Goal: Entertainment & Leisure: Browse casually

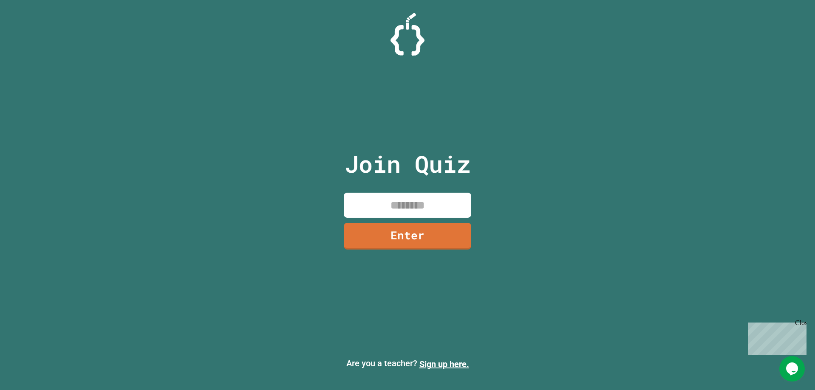
click at [434, 214] on input at bounding box center [407, 205] width 127 height 25
type input "********"
click at [438, 238] on link "Enter" at bounding box center [407, 235] width 119 height 28
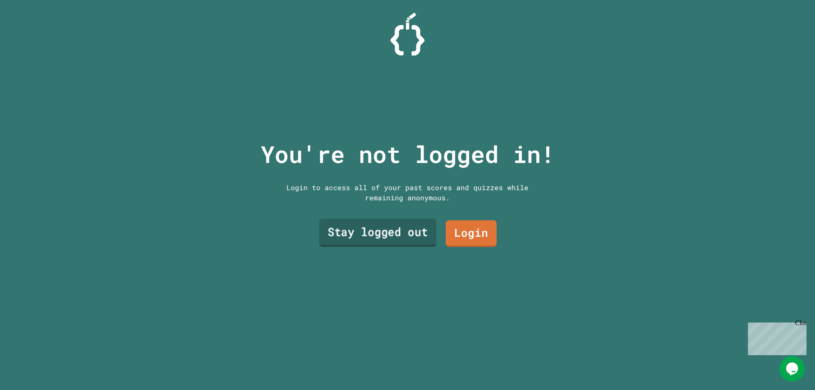
click at [423, 240] on link "Stay logged out" at bounding box center [377, 233] width 117 height 28
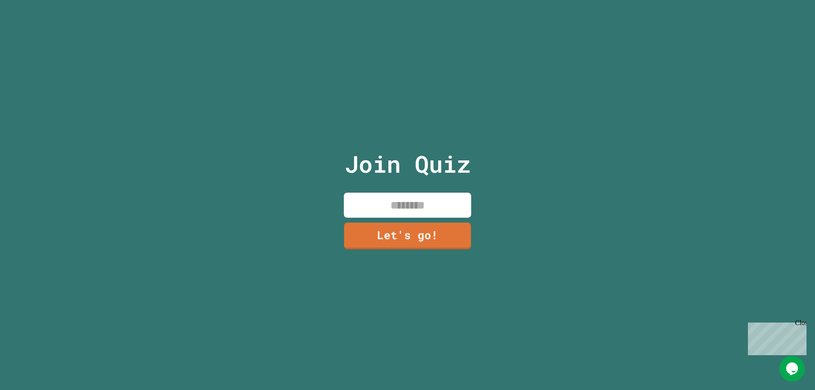
click at [425, 205] on input at bounding box center [407, 205] width 127 height 25
type input "******"
click at [439, 221] on link "Let's go!" at bounding box center [408, 235] width 126 height 28
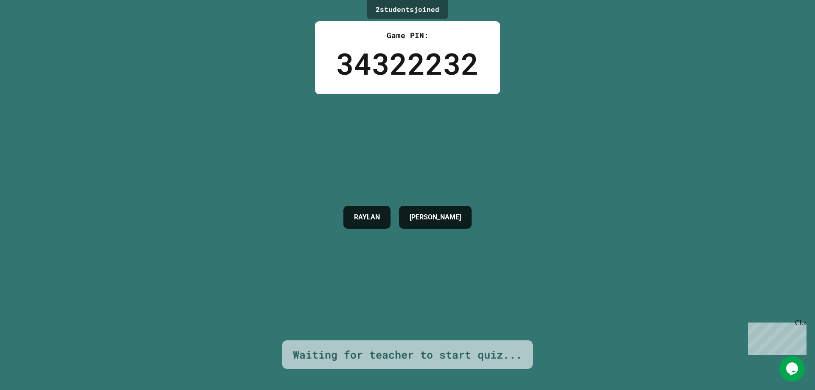
click at [801, 323] on div "Close" at bounding box center [800, 324] width 11 height 11
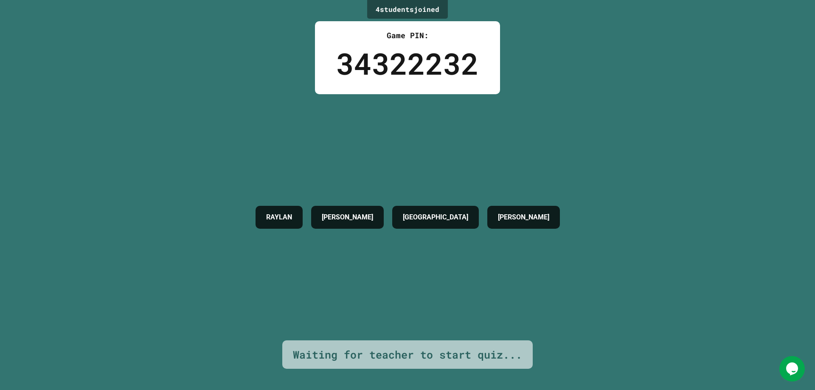
drag, startPoint x: 814, startPoint y: 353, endPoint x: 534, endPoint y: 285, distance: 288.6
click at [534, 285] on div "[PERSON_NAME] DRESDEN [PERSON_NAME]" at bounding box center [407, 217] width 313 height 246
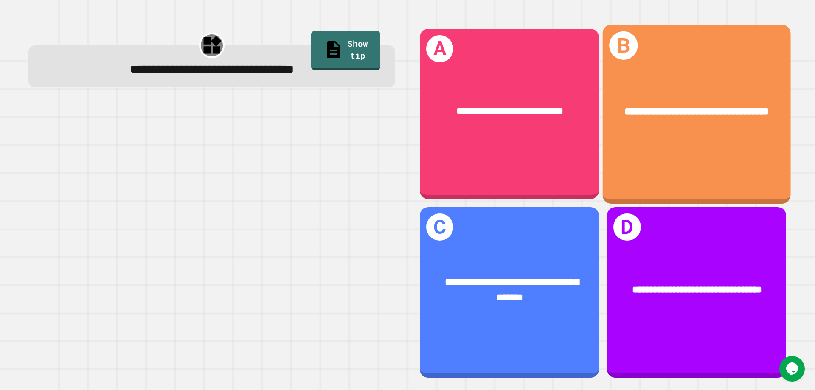
click at [702, 136] on div "**********" at bounding box center [697, 111] width 188 height 57
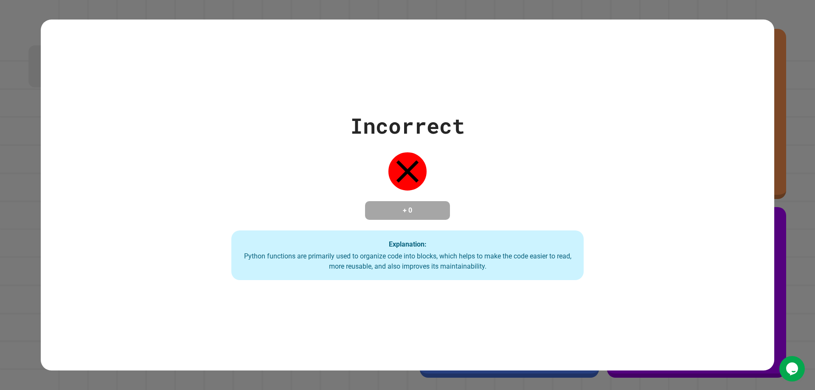
click at [515, 201] on div "Incorrect + 0 Explanation: Python functions are primarily used to organize code…" at bounding box center [407, 195] width 503 height 171
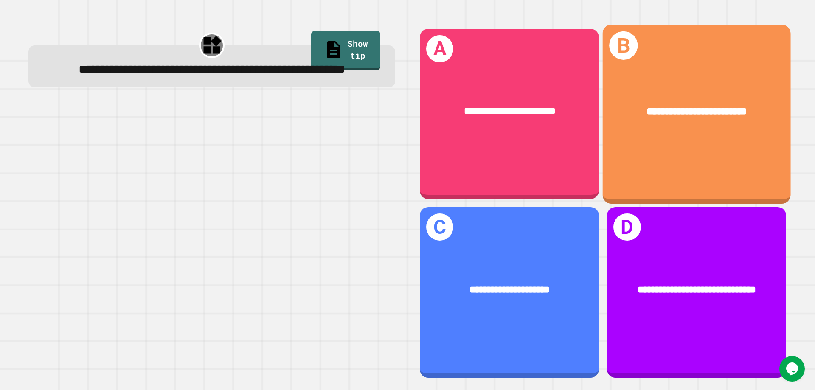
click at [737, 104] on div "**********" at bounding box center [696, 112] width 146 height 16
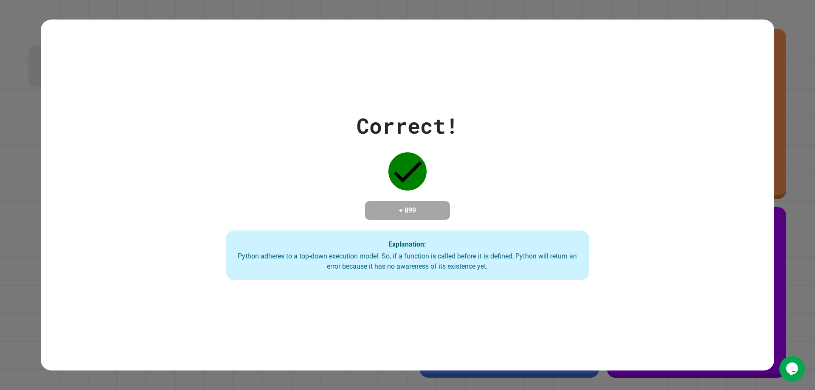
drag, startPoint x: 410, startPoint y: 202, endPoint x: 398, endPoint y: 206, distance: 12.9
drag, startPoint x: 398, startPoint y: 206, endPoint x: 337, endPoint y: 188, distance: 63.0
click at [337, 188] on div "Correct! + 899 Explanation: Python adheres to a top-down execution model. So, i…" at bounding box center [407, 195] width 519 height 171
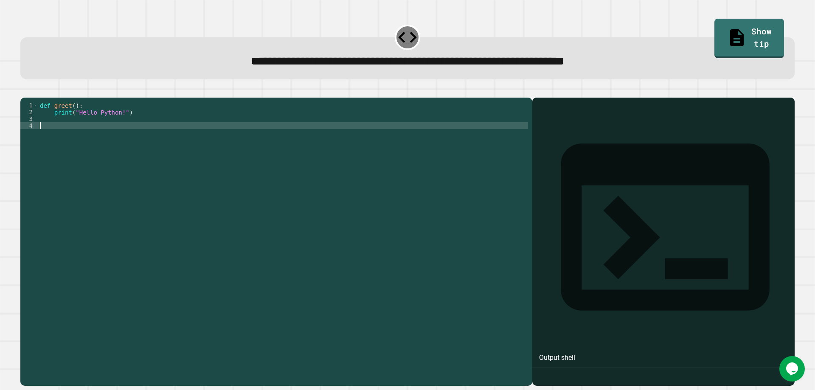
click at [57, 143] on div "def greet ( ) : print ( "Hello Python!" )" at bounding box center [283, 231] width 490 height 258
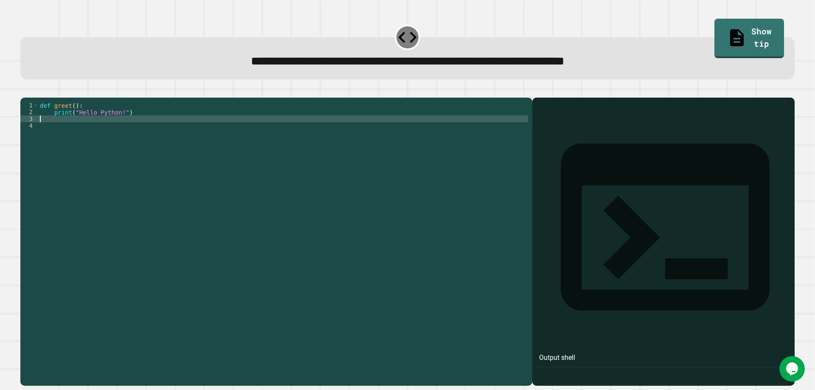
click at [53, 129] on div "def greet ( ) : print ( "Hello Python!" )" at bounding box center [283, 231] width 490 height 258
click at [52, 125] on div "def greet ( ) : print ( "Hello Python!" )" at bounding box center [283, 231] width 490 height 258
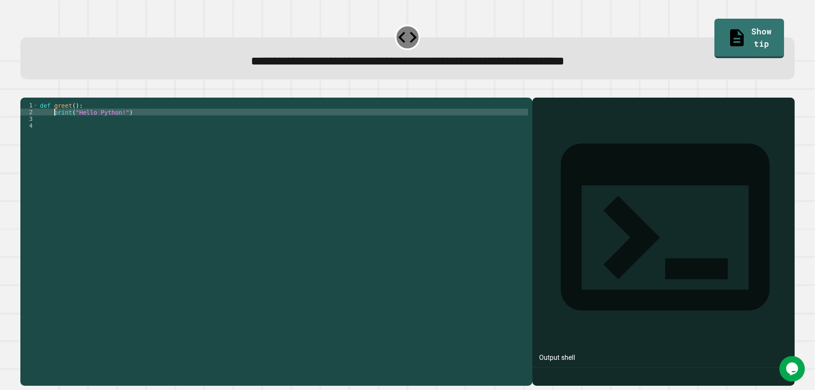
click at [53, 126] on div "def greet ( ) : print ( "Hello Python!" )" at bounding box center [283, 231] width 490 height 258
click at [33, 97] on icon "button" at bounding box center [30, 96] width 5 height 6
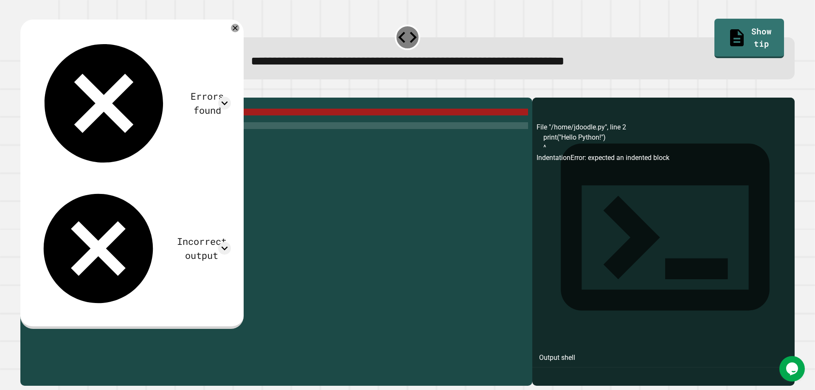
scroll to position [0, 0]
click at [320, 184] on div "def greet ( ) : print ( "Hello Python!" )" at bounding box center [283, 231] width 490 height 258
click at [149, 124] on div "def greet ( ) : print ( "Hello Python!" )" at bounding box center [283, 231] width 490 height 258
click at [51, 135] on div "def greet ( ) : print ( "Hello Python!" )" at bounding box center [283, 231] width 490 height 258
click at [36, 109] on span "Toggle code folding, row 1" at bounding box center [35, 105] width 5 height 7
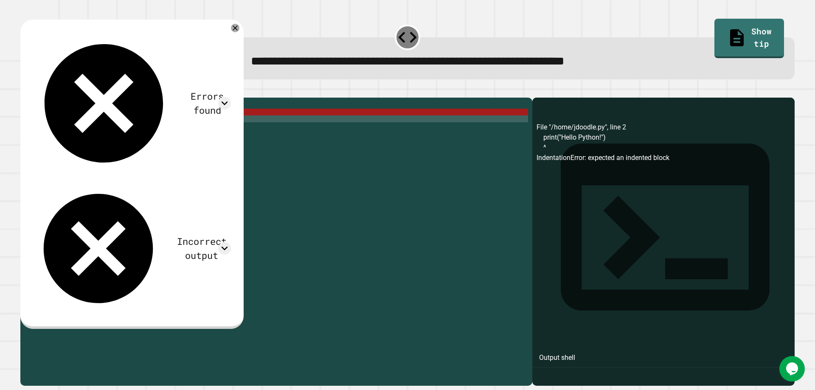
click at [37, 115] on div "2" at bounding box center [29, 112] width 18 height 7
click at [36, 115] on div "2" at bounding box center [29, 112] width 18 height 7
drag, startPoint x: 37, startPoint y: 123, endPoint x: 51, endPoint y: 123, distance: 14.4
click at [37, 115] on div "2" at bounding box center [29, 112] width 18 height 7
click at [69, 127] on div "def greet ( ) : print ( "Hello Python!" )" at bounding box center [283, 231] width 490 height 258
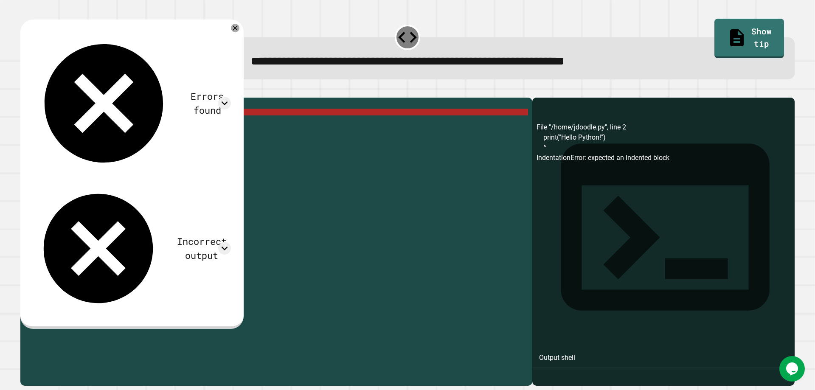
click at [38, 115] on div "2" at bounding box center [29, 112] width 18 height 7
drag, startPoint x: 36, startPoint y: 123, endPoint x: 58, endPoint y: 119, distance: 22.4
click at [37, 115] on div "2" at bounding box center [29, 112] width 18 height 7
click at [87, 121] on div "def greet ( ) : print ( "Hello Python!" )" at bounding box center [283, 231] width 490 height 258
click at [88, 118] on div "def greet ( ) : print ( "Hello Python!" )" at bounding box center [283, 231] width 490 height 258
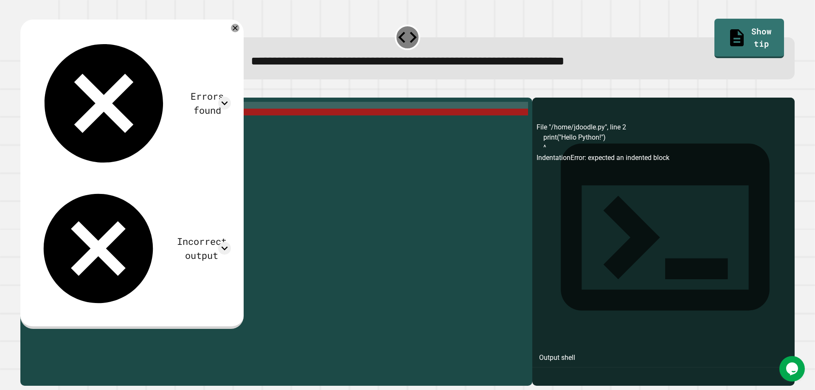
type textarea "**********"
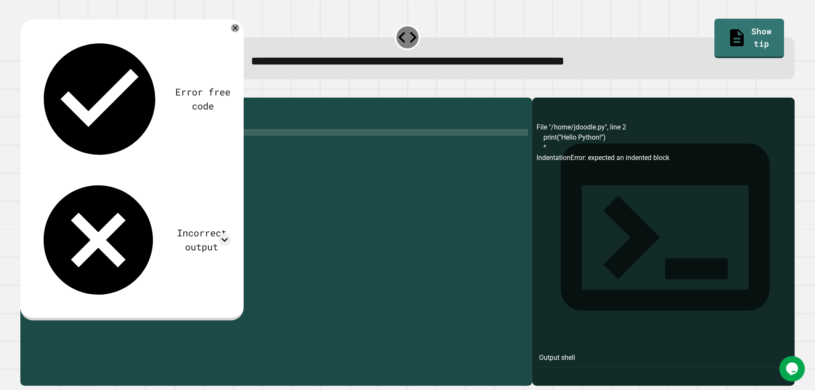
click at [43, 143] on div "def greet ( ) : print ( "Hello Python!" )" at bounding box center [283, 231] width 490 height 258
click at [42, 147] on div "def greet ( ) : print ( "Hello Python!" )" at bounding box center [283, 231] width 490 height 258
click at [45, 143] on div "def greet ( ) : print ( "Hello Python!" )" at bounding box center [283, 231] width 490 height 258
click at [47, 141] on div "def greet ( ) : print ( "Hello Python!" )" at bounding box center [283, 231] width 490 height 258
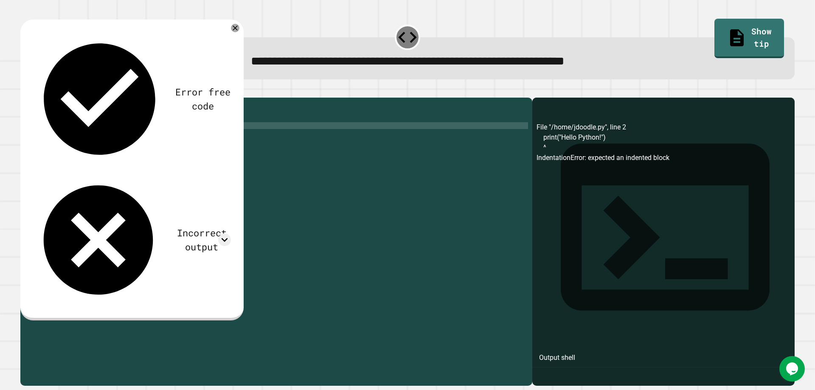
scroll to position [0, 1]
drag, startPoint x: 37, startPoint y: 139, endPoint x: 234, endPoint y: 269, distance: 235.5
click at [234, 269] on div "def greet ( ) : print ( "Hello Python!" ) greet" at bounding box center [283, 231] width 490 height 258
click at [101, 142] on div "def greet ( ) : print ( "Hello Python!" ) greet" at bounding box center [283, 231] width 490 height 258
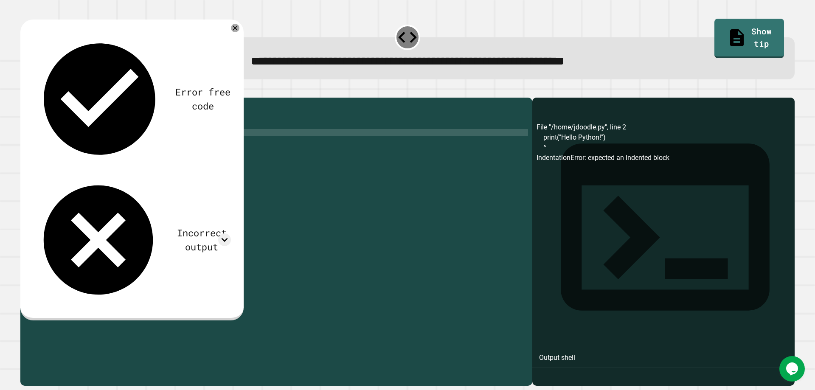
click at [98, 137] on div "def greet ( ) : print ( "Hello Python!" ) greet" at bounding box center [283, 231] width 490 height 258
type textarea "******"
click at [25, 91] on button "button" at bounding box center [25, 91] width 0 height 0
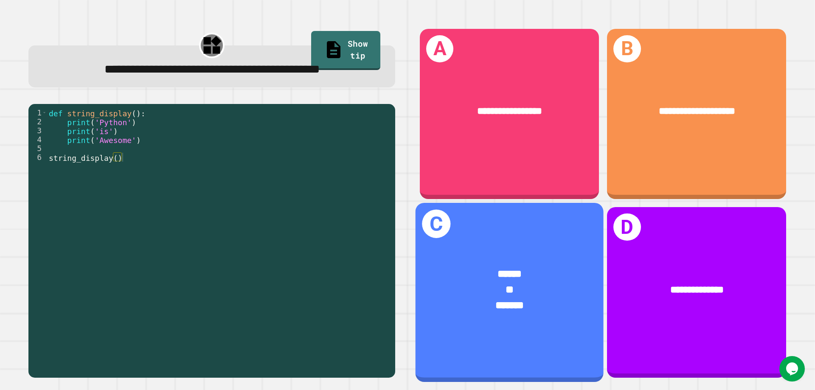
click at [543, 267] on div "******" at bounding box center [509, 275] width 146 height 16
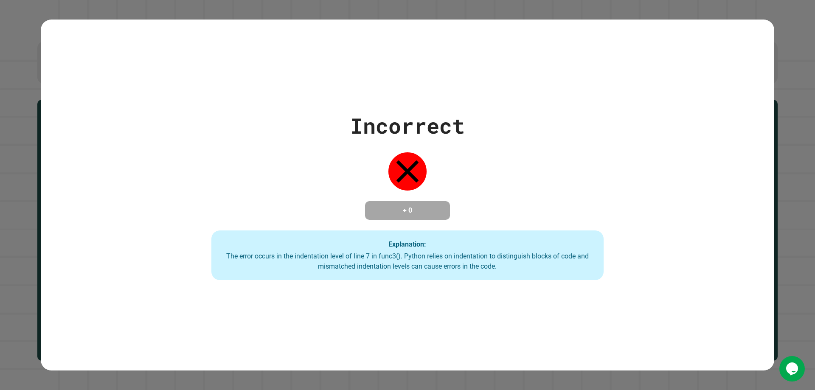
drag, startPoint x: 396, startPoint y: 171, endPoint x: 380, endPoint y: 169, distance: 16.3
click at [442, 144] on div "Incorrect + 0 Explanation: The error occurs in the indentation level of line 7 …" at bounding box center [408, 195] width 560 height 171
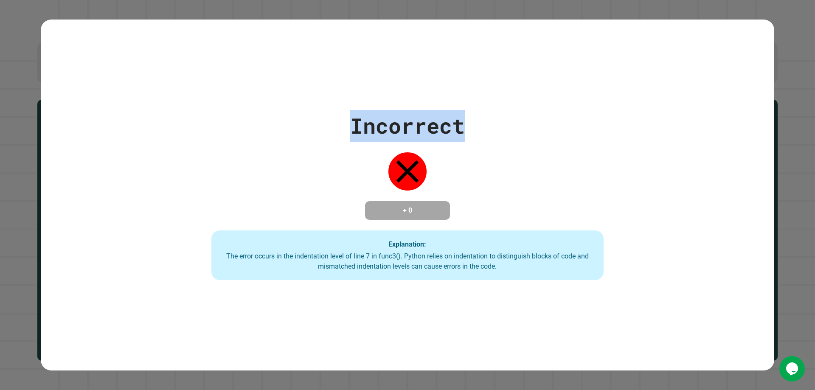
drag, startPoint x: 362, startPoint y: 151, endPoint x: 517, endPoint y: 116, distance: 158.9
click at [505, 115] on div "Incorrect + 0 Explanation: The error occurs in the indentation level of line 7 …" at bounding box center [408, 195] width 560 height 171
click at [567, 110] on div "Incorrect + 0 Explanation: The error occurs in the indentation level of line 7 …" at bounding box center [408, 195] width 560 height 171
drag, startPoint x: 343, startPoint y: 119, endPoint x: 487, endPoint y: 110, distance: 144.1
click at [487, 110] on div "Incorrect + 0 Explanation: The error occurs in the indentation level of line 7 …" at bounding box center [408, 195] width 560 height 171
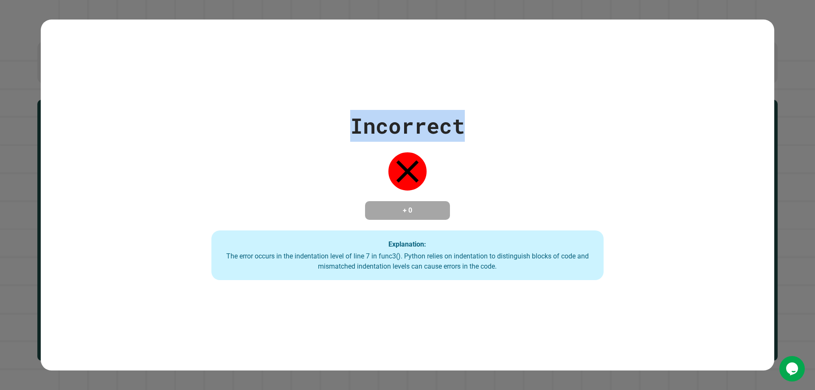
click at [496, 110] on div "Incorrect + 0 Explanation: The error occurs in the indentation level of line 7 …" at bounding box center [408, 195] width 560 height 171
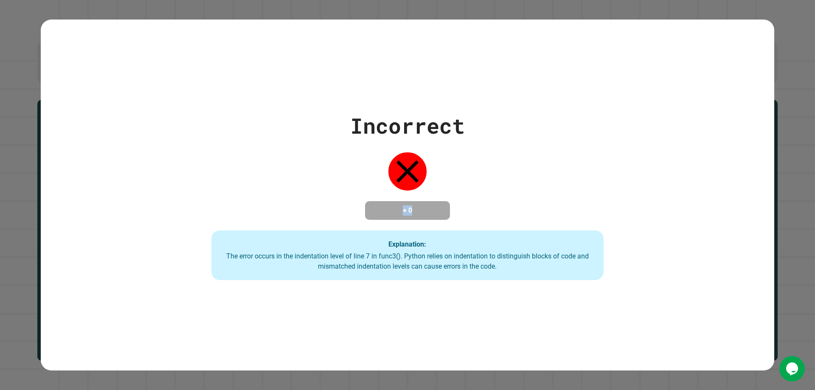
drag, startPoint x: 407, startPoint y: 174, endPoint x: 415, endPoint y: 211, distance: 38.3
click at [416, 212] on div "Incorrect + 0 Explanation: The error occurs in the indentation level of line 7 …" at bounding box center [408, 195] width 560 height 171
click at [724, 174] on div "Incorrect + 0 Explanation: The error occurs in the indentation level of line 7 …" at bounding box center [407, 195] width 733 height 171
drag, startPoint x: 384, startPoint y: 172, endPoint x: 444, endPoint y: 154, distance: 62.7
click at [444, 154] on div "Incorrect + 0 Explanation: The error occurs in the indentation level of line 7 …" at bounding box center [408, 195] width 560 height 171
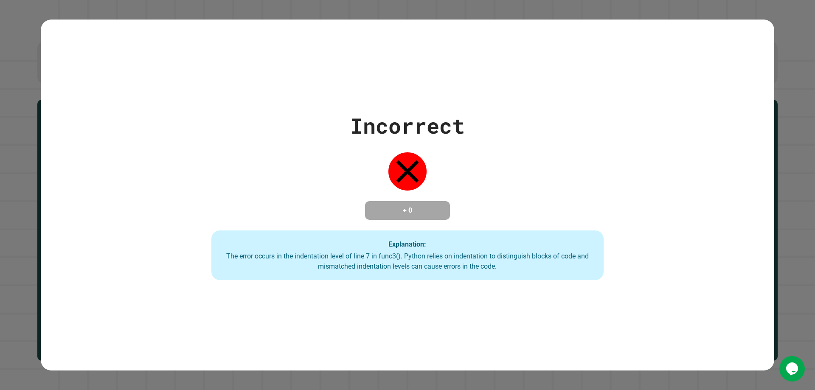
drag, startPoint x: 398, startPoint y: 166, endPoint x: 412, endPoint y: 205, distance: 41.2
click at [412, 205] on div "Incorrect + 0 Explanation: The error occurs in the indentation level of line 7 …" at bounding box center [408, 195] width 560 height 171
drag, startPoint x: 404, startPoint y: 210, endPoint x: 454, endPoint y: 196, distance: 51.7
click at [454, 196] on div "Incorrect + 0 Explanation: The error occurs in the indentation level of line 7 …" at bounding box center [408, 195] width 560 height 171
click at [483, 190] on div "Incorrect + 0 Explanation: The error occurs in the indentation level of line 7 …" at bounding box center [408, 195] width 560 height 171
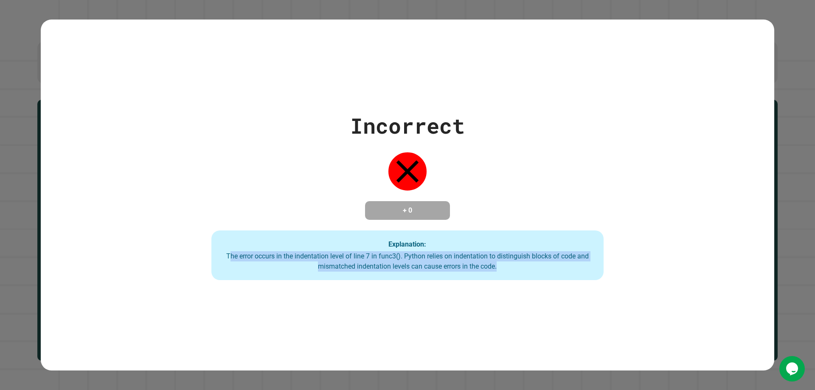
drag, startPoint x: 224, startPoint y: 253, endPoint x: 522, endPoint y: 293, distance: 301.5
click at [522, 293] on div "Incorrect + 0 Explanation: The error occurs in the indentation level of line 7 …" at bounding box center [407, 195] width 733 height 351
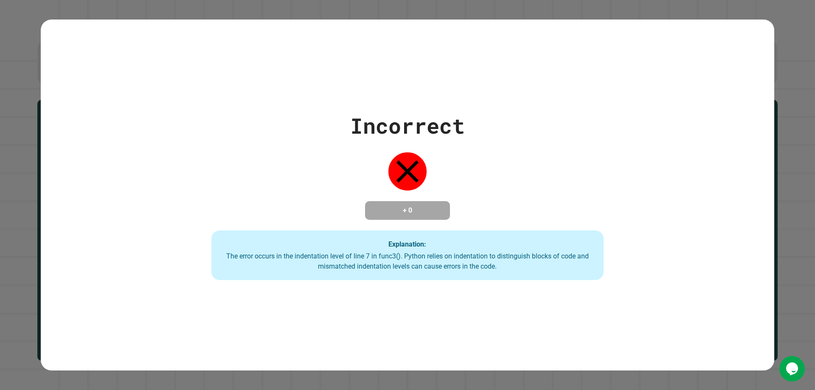
click at [570, 146] on div "Incorrect + 0 Explanation: The error occurs in the indentation level of line 7 …" at bounding box center [408, 195] width 560 height 171
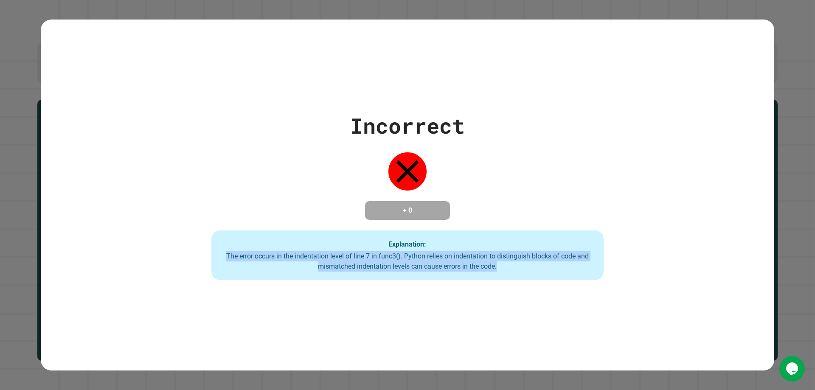
drag, startPoint x: 219, startPoint y: 255, endPoint x: 555, endPoint y: 271, distance: 336.5
click at [530, 284] on div "Incorrect + 0 Explanation: The error occurs in the indentation level of line 7 …" at bounding box center [407, 195] width 733 height 351
click at [491, 205] on div "Incorrect + 0 Explanation: The error occurs in the indentation level of line 7 …" at bounding box center [408, 195] width 560 height 171
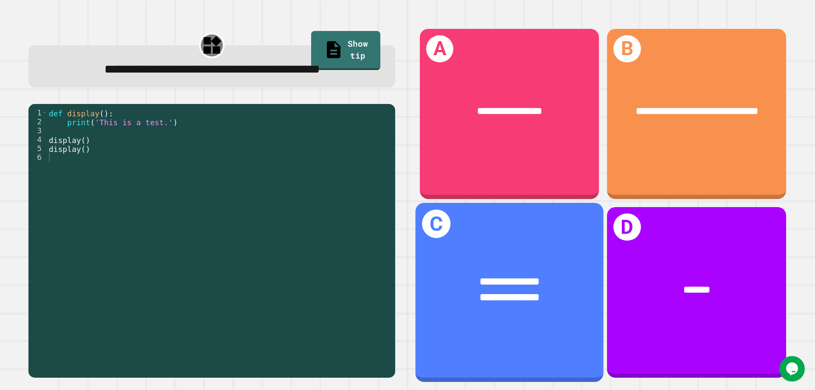
click at [538, 240] on div "**********" at bounding box center [509, 292] width 188 height 179
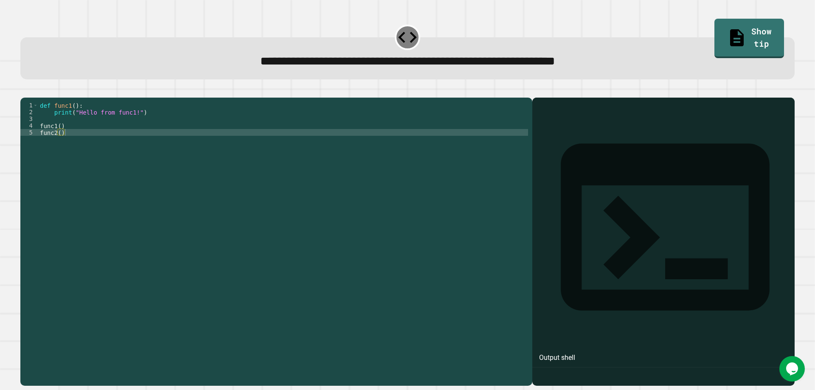
click at [36, 129] on div "4" at bounding box center [29, 125] width 18 height 7
click at [67, 136] on div "def func1 ( ) : print ( "Hello from func1!" ) func1 ( ) func2 ( )" at bounding box center [283, 231] width 490 height 258
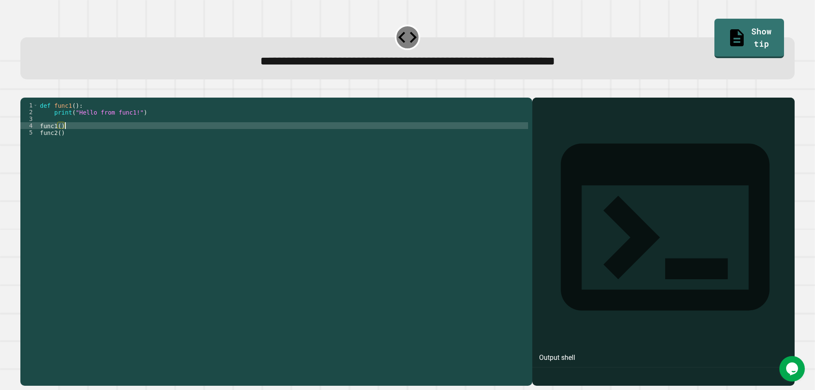
type textarea "*******"
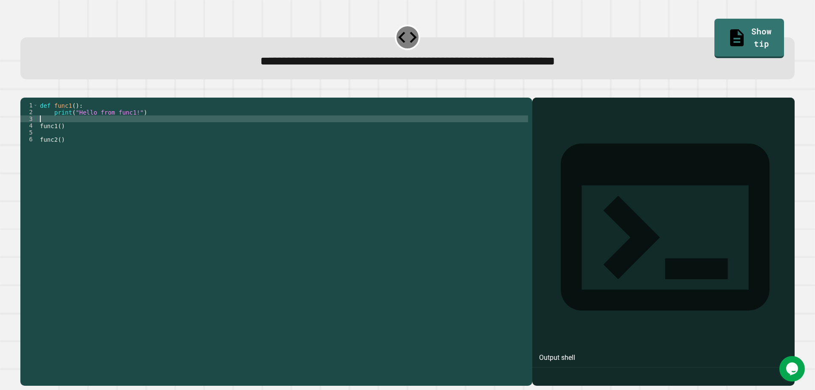
drag, startPoint x: 37, startPoint y: 137, endPoint x: 40, endPoint y: 132, distance: 6.1
drag, startPoint x: 40, startPoint y: 132, endPoint x: 37, endPoint y: 138, distance: 7.0
drag, startPoint x: 37, startPoint y: 138, endPoint x: 64, endPoint y: 131, distance: 27.7
drag, startPoint x: 64, startPoint y: 131, endPoint x: 197, endPoint y: 133, distance: 133.7
click at [197, 133] on div "def func1 ( ) : print ( "Hello from func1!" ) func1 ( ) func2 ( )" at bounding box center [283, 231] width 490 height 258
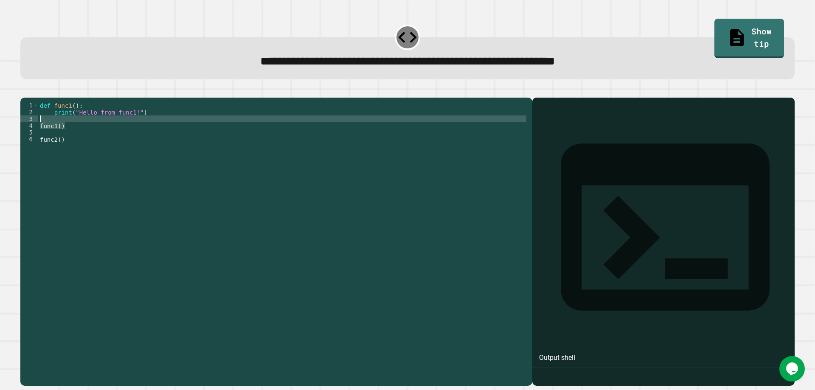
click at [88, 140] on div "def func1 ( ) : print ( "Hello from func1!" ) func1 ( ) func2 ( )" at bounding box center [283, 224] width 490 height 244
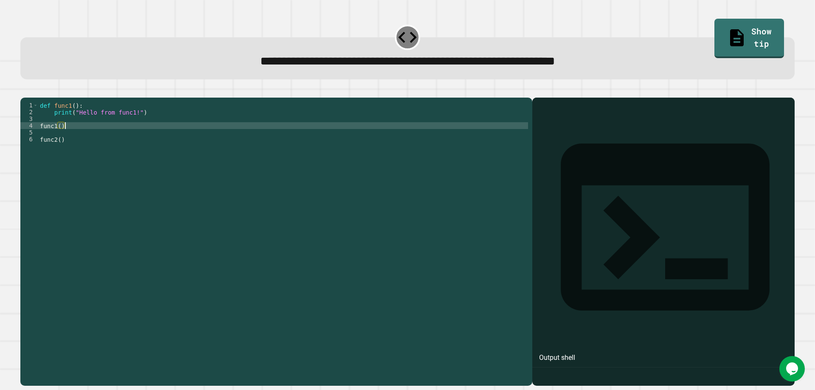
type textarea "*******"
click at [37, 129] on div "4" at bounding box center [29, 125] width 18 height 7
click at [39, 137] on div "def func1 ( ) : print ( "Hello from func1!" ) func1 ( ) func2 ( )" at bounding box center [283, 231] width 490 height 258
type textarea "*******"
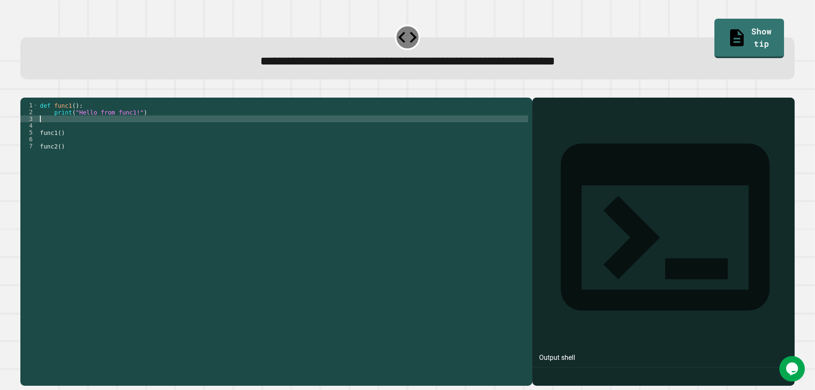
click at [42, 135] on div "def func1 ( ) : print ( "Hello from func1!" ) func1 ( ) func2 ( )" at bounding box center [283, 231] width 490 height 258
type textarea "**********"
click at [83, 133] on div "def func1 ( ) : print ( "Hello from func1!" ) def func2 ( ) func1 ( ) func2 ( )" at bounding box center [283, 231] width 490 height 258
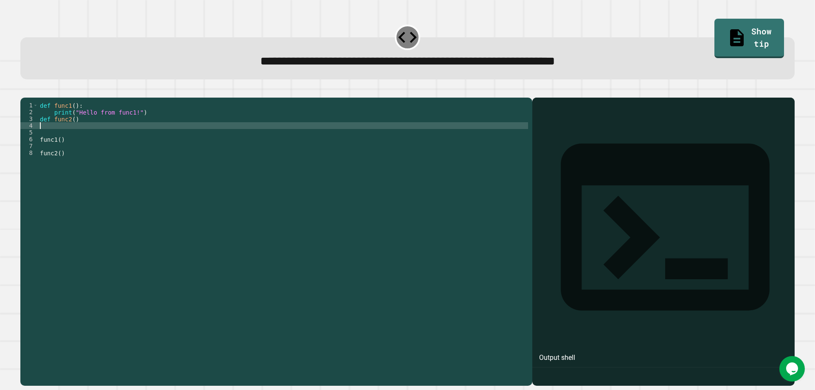
type textarea "*"
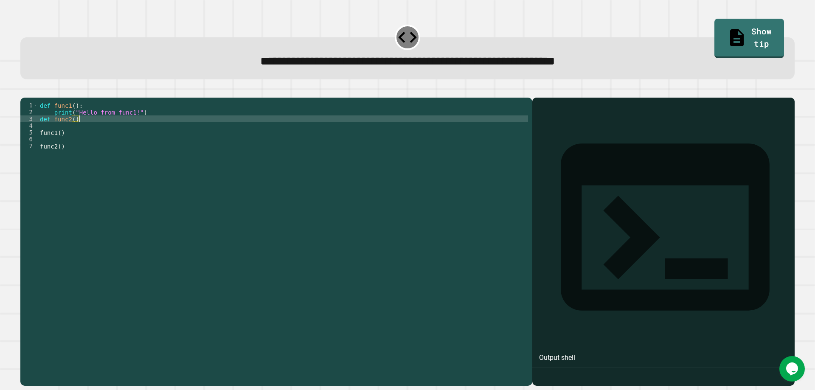
type textarea "**********"
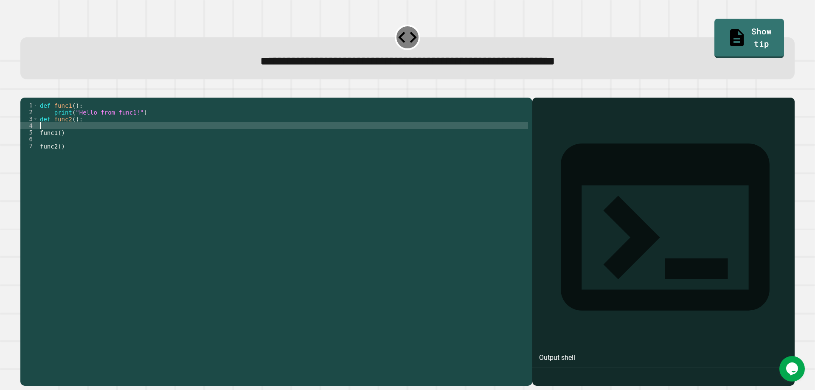
click at [42, 140] on div "def func1 ( ) : print ( "Hello from func1!" ) def func2 ( ) : func1 ( ) func2 (…" at bounding box center [283, 231] width 490 height 258
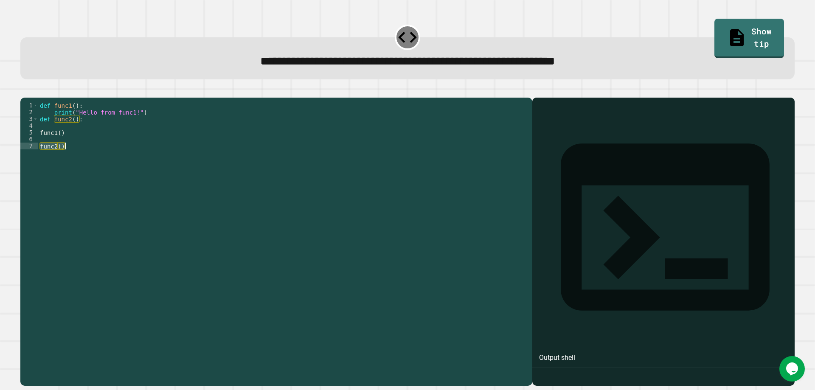
drag, startPoint x: 36, startPoint y: 159, endPoint x: 28, endPoint y: 165, distance: 10.0
click at [39, 156] on div "1 2 3 4 5 6 7 def func1 ( ) : print ( "Hello from func1!" ) def func2 ( ) : fun…" at bounding box center [274, 224] width 508 height 244
click at [36, 149] on div "7" at bounding box center [29, 146] width 18 height 7
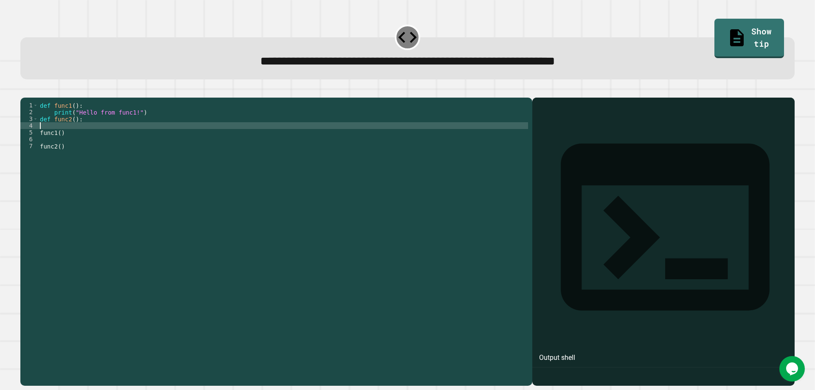
click at [40, 137] on div "def func1 ( ) : print ( "Hello from func1!" ) def func2 ( ) : func1 ( ) func2 (…" at bounding box center [283, 231] width 490 height 258
type textarea "******"
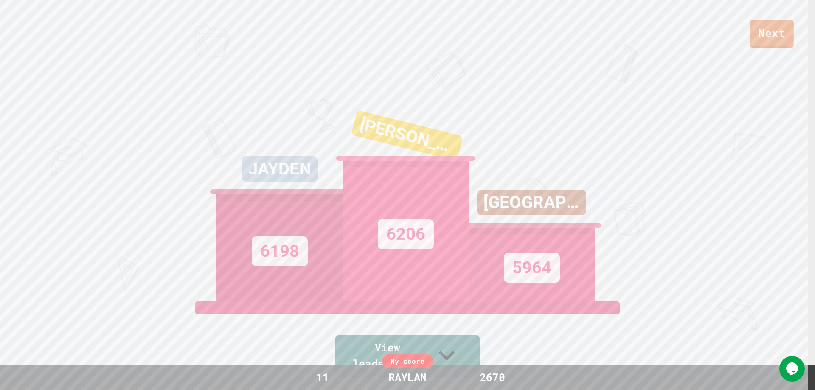
click at [777, 38] on link "Next" at bounding box center [771, 34] width 44 height 28
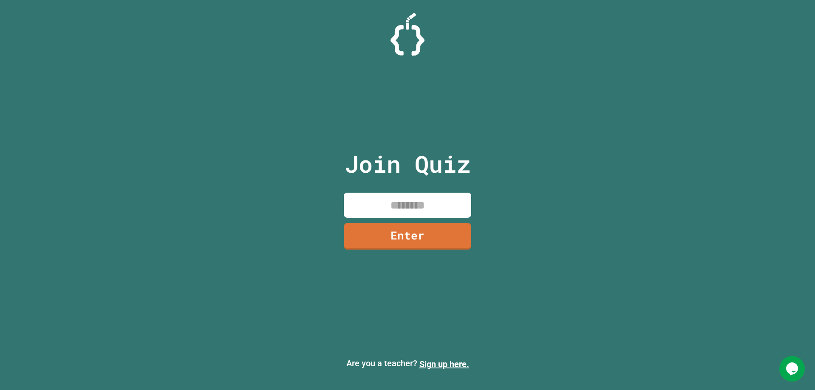
click at [429, 209] on input at bounding box center [407, 205] width 127 height 25
type input "********"
click at [416, 243] on link "Enter" at bounding box center [408, 235] width 126 height 28
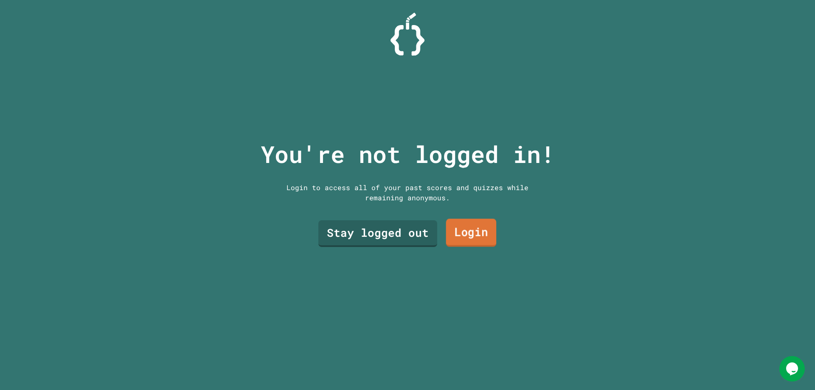
click at [457, 232] on link "Login" at bounding box center [471, 233] width 51 height 28
click at [373, 240] on link "Stay logged out" at bounding box center [377, 233] width 121 height 28
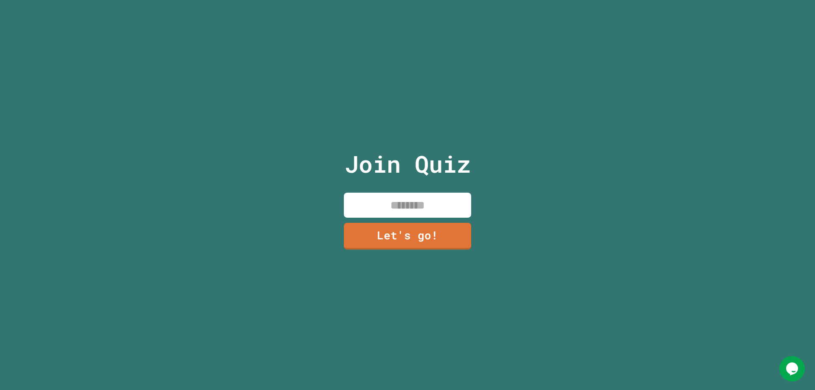
click at [406, 202] on input at bounding box center [407, 205] width 127 height 25
type input "******"
click at [433, 221] on link "Let's go!" at bounding box center [407, 235] width 126 height 28
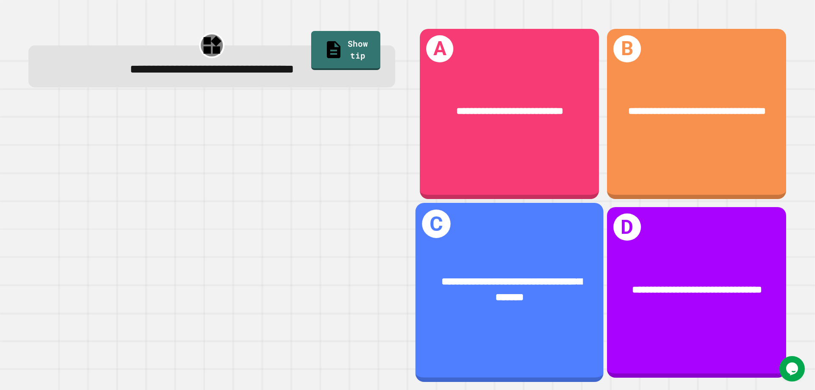
click at [564, 236] on div "**********" at bounding box center [509, 292] width 188 height 179
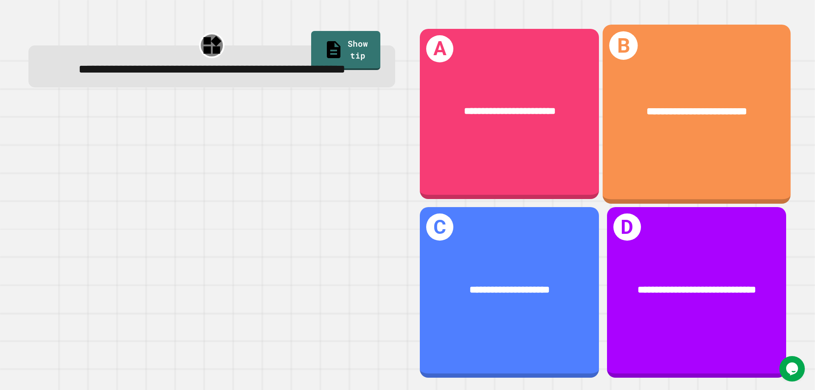
drag, startPoint x: 693, startPoint y: 163, endPoint x: 693, endPoint y: 140, distance: 23.4
click at [693, 140] on div "**********" at bounding box center [697, 114] width 188 height 179
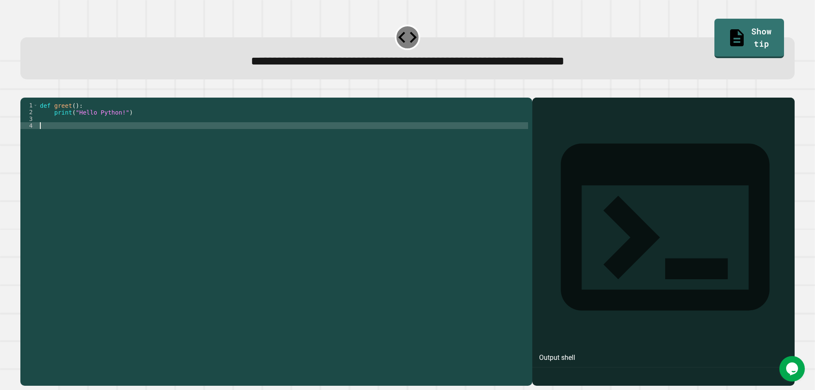
drag, startPoint x: 58, startPoint y: 139, endPoint x: 45, endPoint y: 139, distance: 13.2
click at [45, 139] on div "def greet ( ) : print ( "Hello Python!" )" at bounding box center [283, 231] width 490 height 258
type textarea "******"
click at [25, 91] on button "button" at bounding box center [25, 91] width 0 height 0
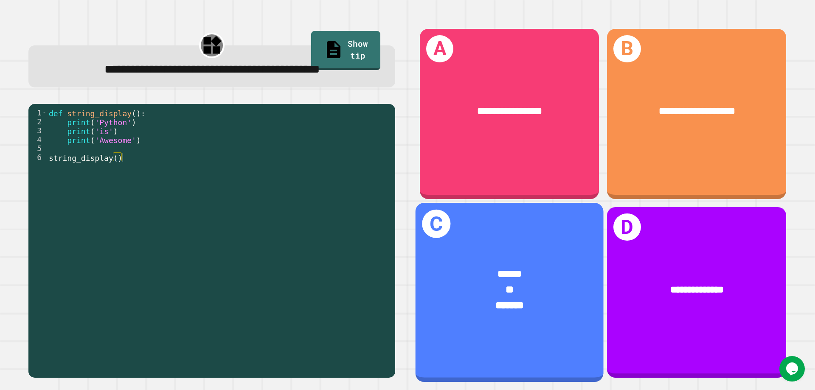
click at [521, 300] on span "*******" at bounding box center [510, 305] width 28 height 10
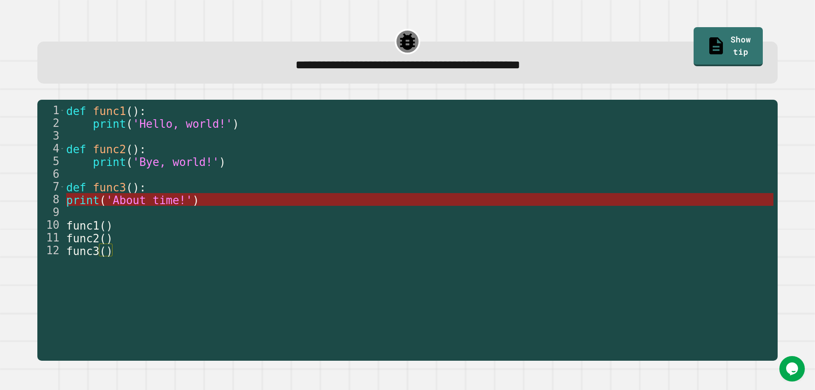
click at [85, 198] on span "print" at bounding box center [82, 200] width 33 height 13
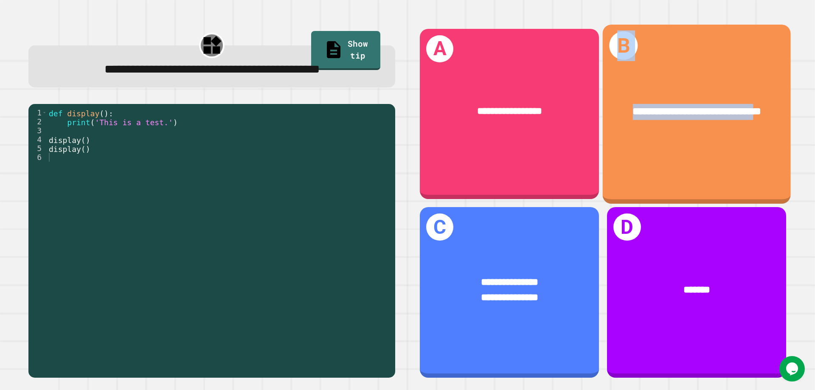
drag, startPoint x: 551, startPoint y: 71, endPoint x: 742, endPoint y: 93, distance: 192.3
click at [742, 93] on div "**********" at bounding box center [603, 202] width 383 height 365
click at [742, 93] on div "**********" at bounding box center [697, 111] width 188 height 57
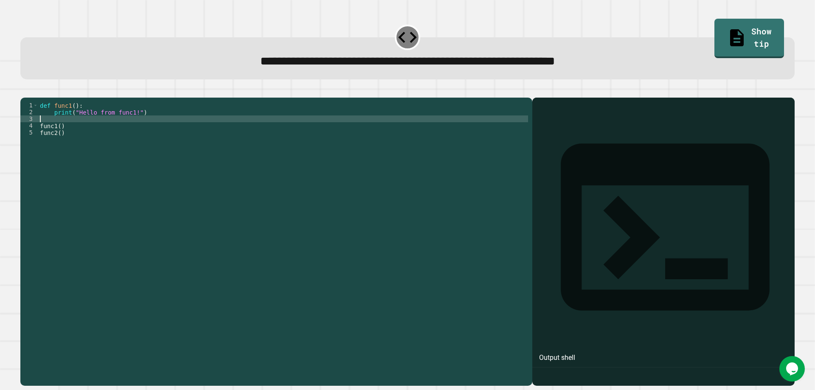
click at [45, 133] on div "def func1 ( ) : print ( "Hello from func1!" ) func1 ( ) func2 ( )" at bounding box center [283, 231] width 490 height 258
click at [45, 134] on div "def func1 ( ) : print ( "Hello from func1!" ) func1 ( ) func2 ( )" at bounding box center [283, 231] width 490 height 258
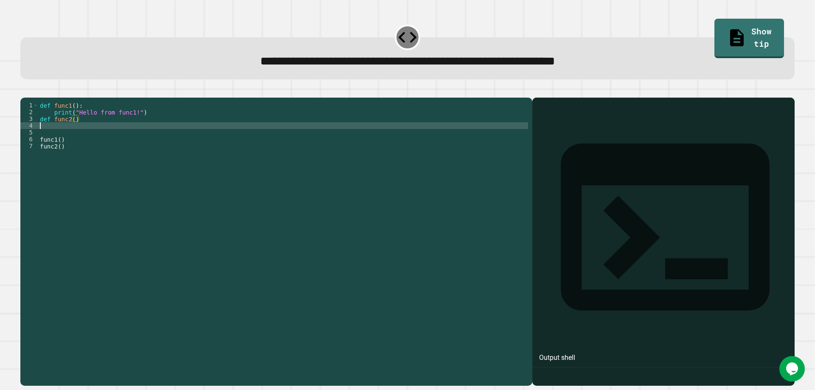
click at [95, 137] on div "def func1 ( ) : print ( "Hello from func1!" ) def func2 ( ) func1 ( ) func2 ( )" at bounding box center [283, 231] width 490 height 258
drag, startPoint x: 87, startPoint y: 135, endPoint x: 87, endPoint y: 125, distance: 10.6
click at [86, 135] on div "def func1 ( ) : print ( "Hello from func1!" ) def func2 ( ) func1 ( ) func2 ( )" at bounding box center [283, 231] width 490 height 258
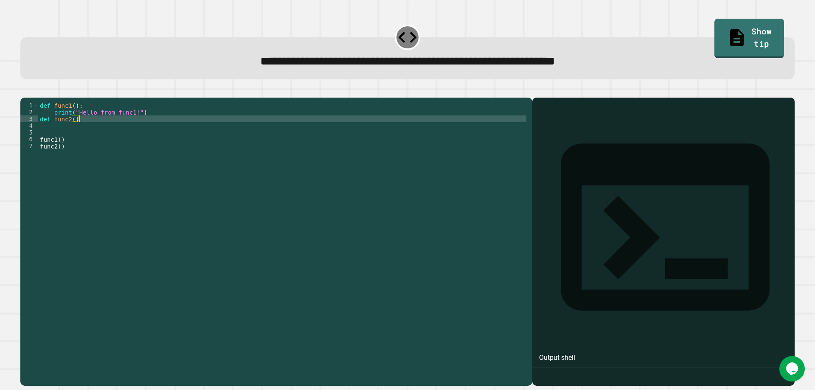
type textarea "**********"
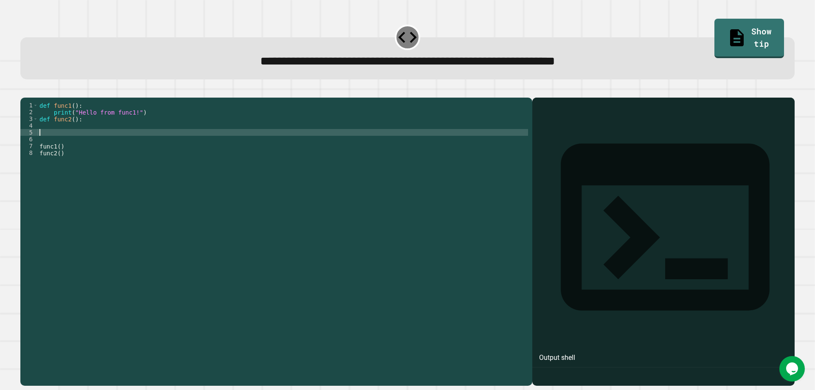
click at [36, 129] on div "4" at bounding box center [29, 125] width 18 height 7
click at [37, 129] on div "4" at bounding box center [29, 125] width 18 height 7
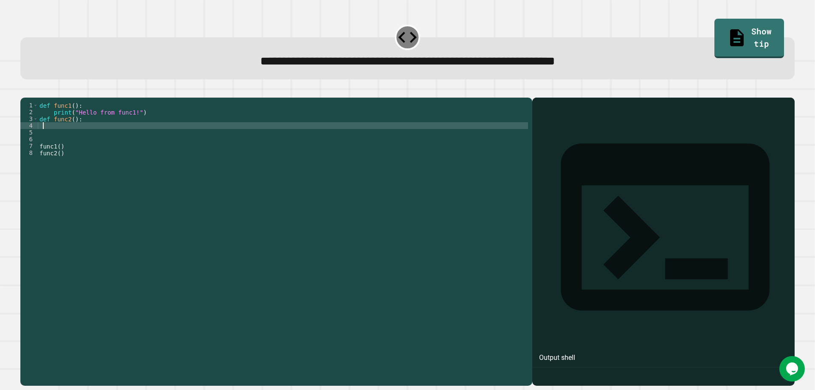
click at [45, 137] on div "def func1 ( ) : print ( "Hello from func1!" ) def func2 ( ) : func1 ( ) func2 (…" at bounding box center [283, 231] width 490 height 258
type textarea "**********"
click at [25, 91] on icon "button" at bounding box center [25, 91] width 0 height 0
